Goal: Information Seeking & Learning: Learn about a topic

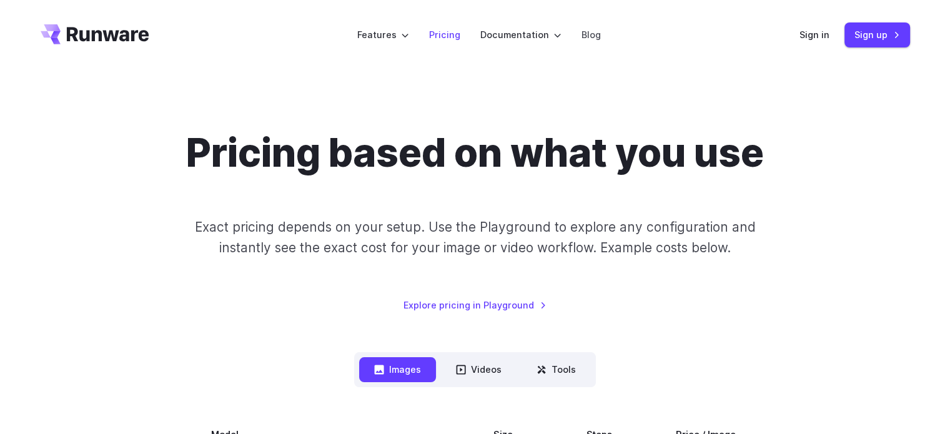
click at [452, 38] on link "Pricing" at bounding box center [444, 34] width 31 height 14
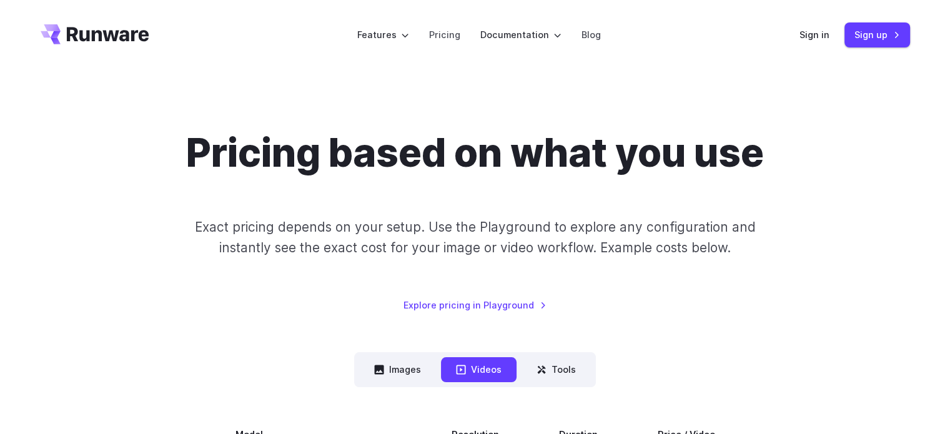
click at [130, 39] on icon "Go to /" at bounding box center [95, 34] width 109 height 20
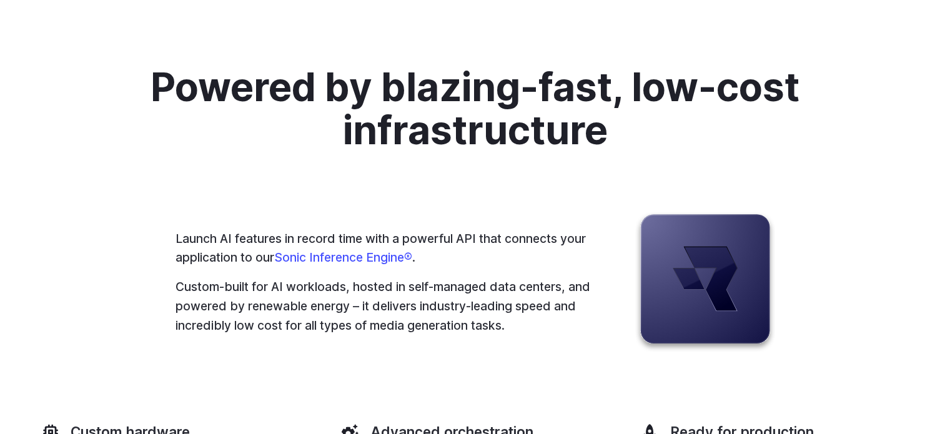
scroll to position [3185, 0]
